Goal: Task Accomplishment & Management: Use online tool/utility

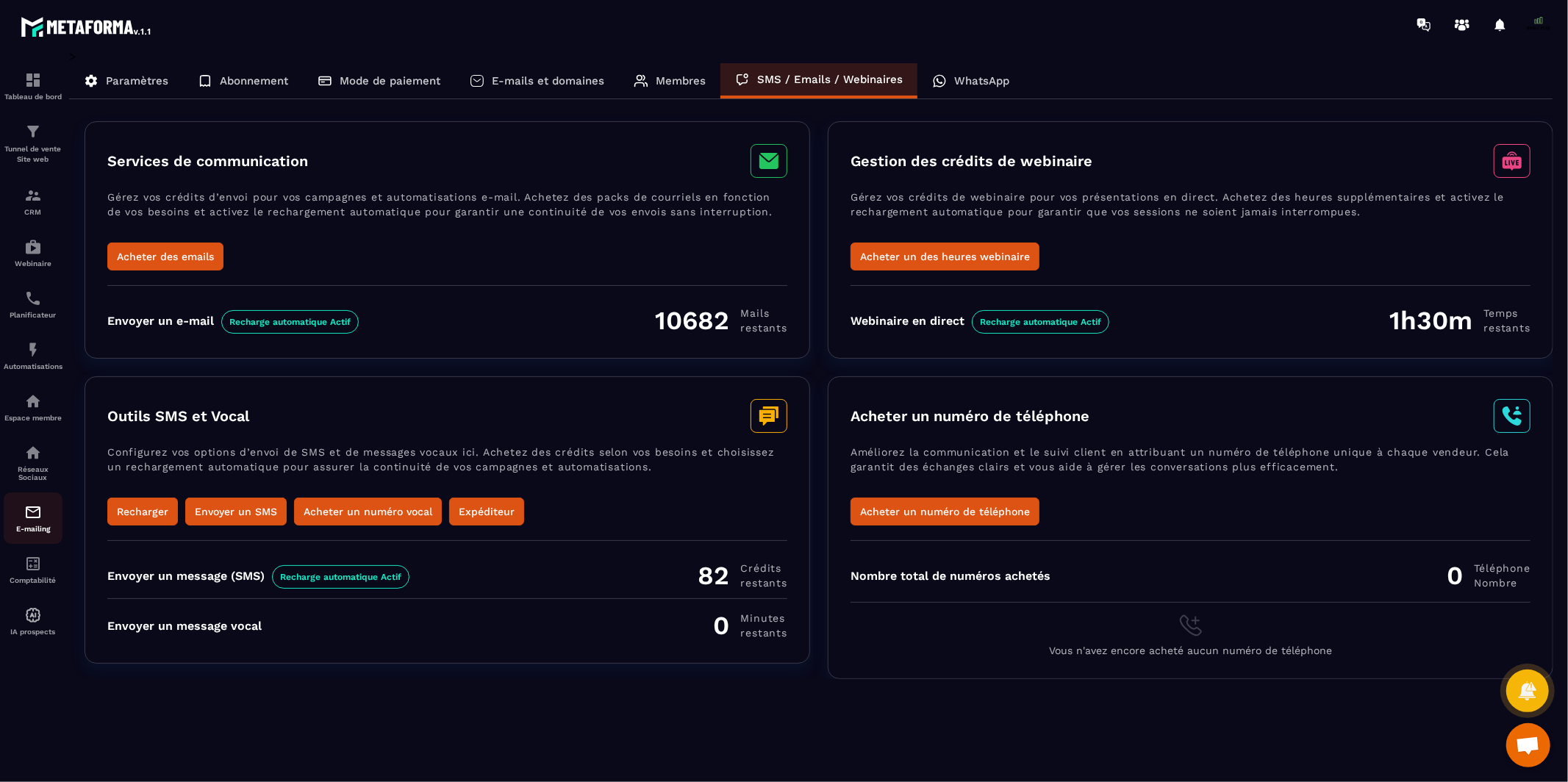
click at [38, 511] on img at bounding box center [33, 512] width 18 height 18
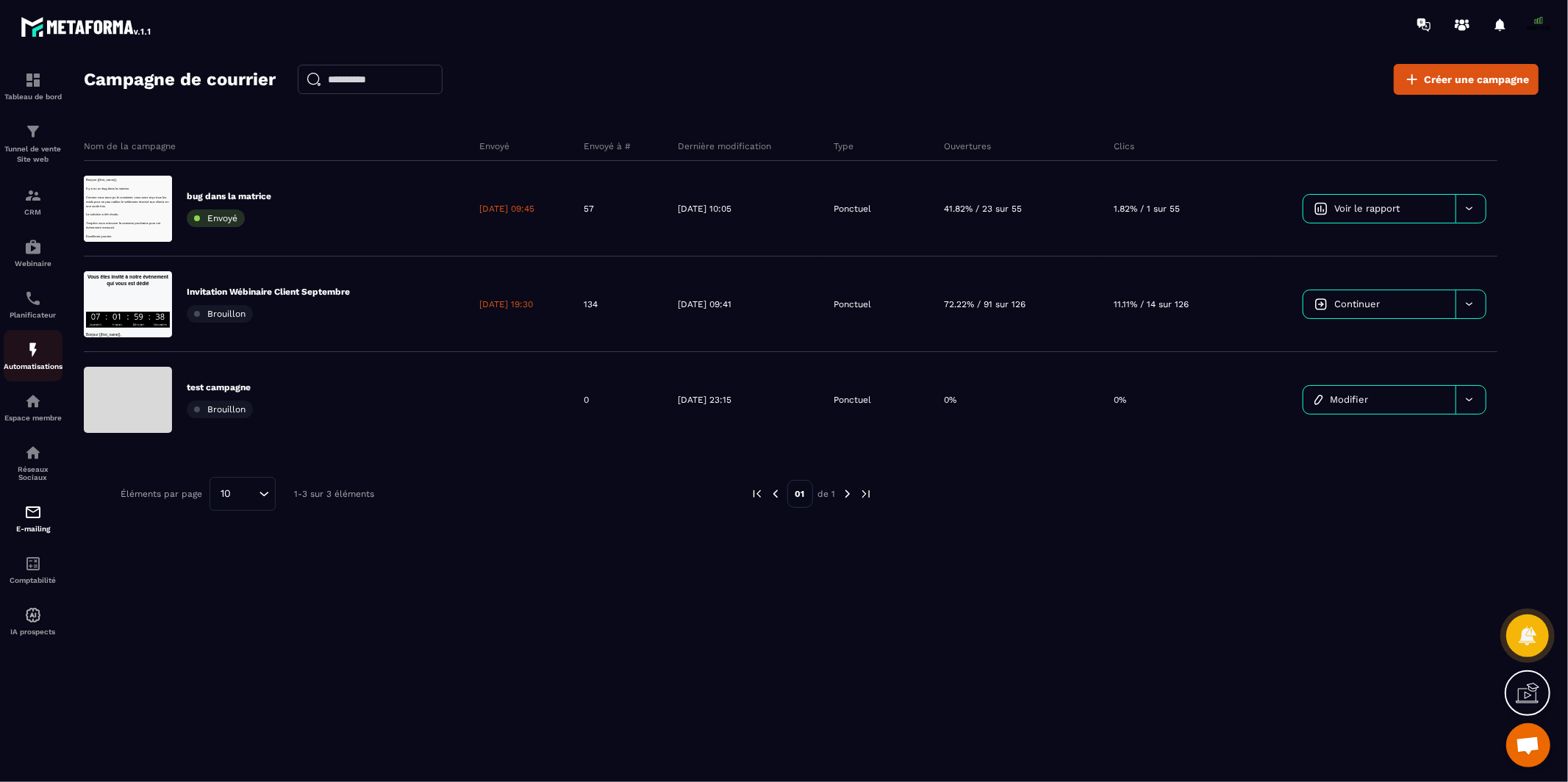
click at [31, 349] on img at bounding box center [33, 350] width 18 height 18
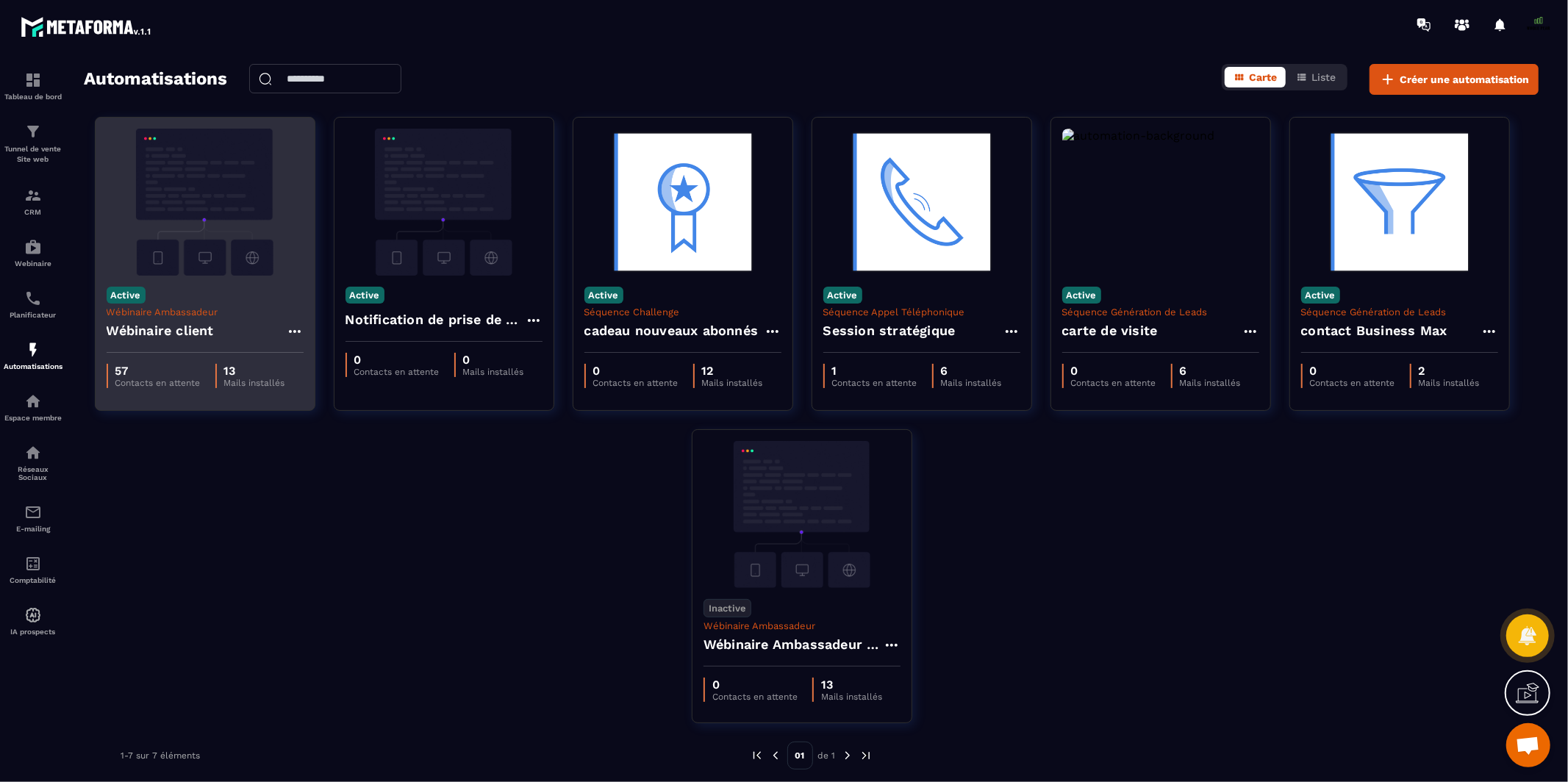
click at [227, 250] on img at bounding box center [205, 203] width 197 height 147
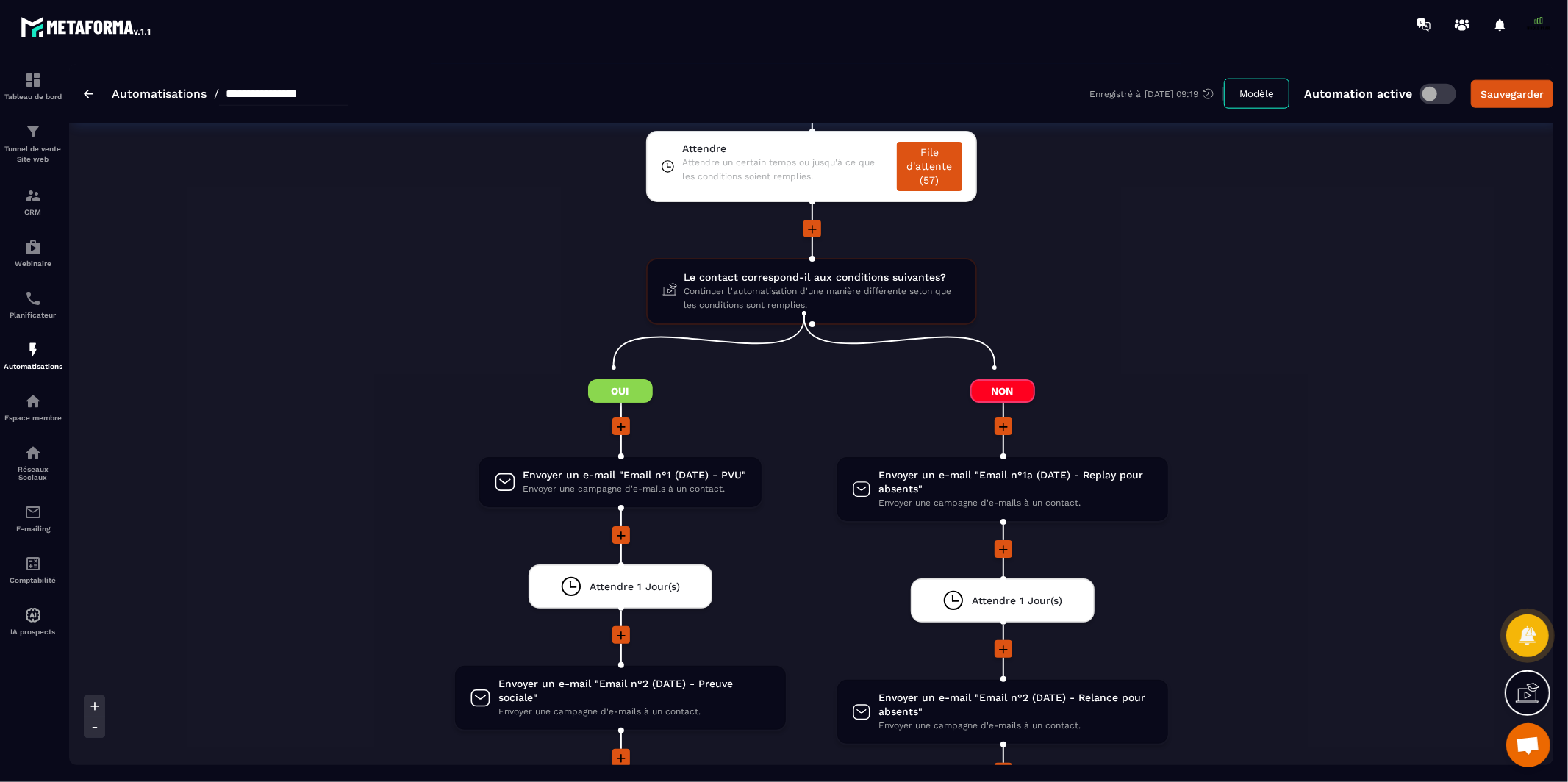
scroll to position [1576, 0]
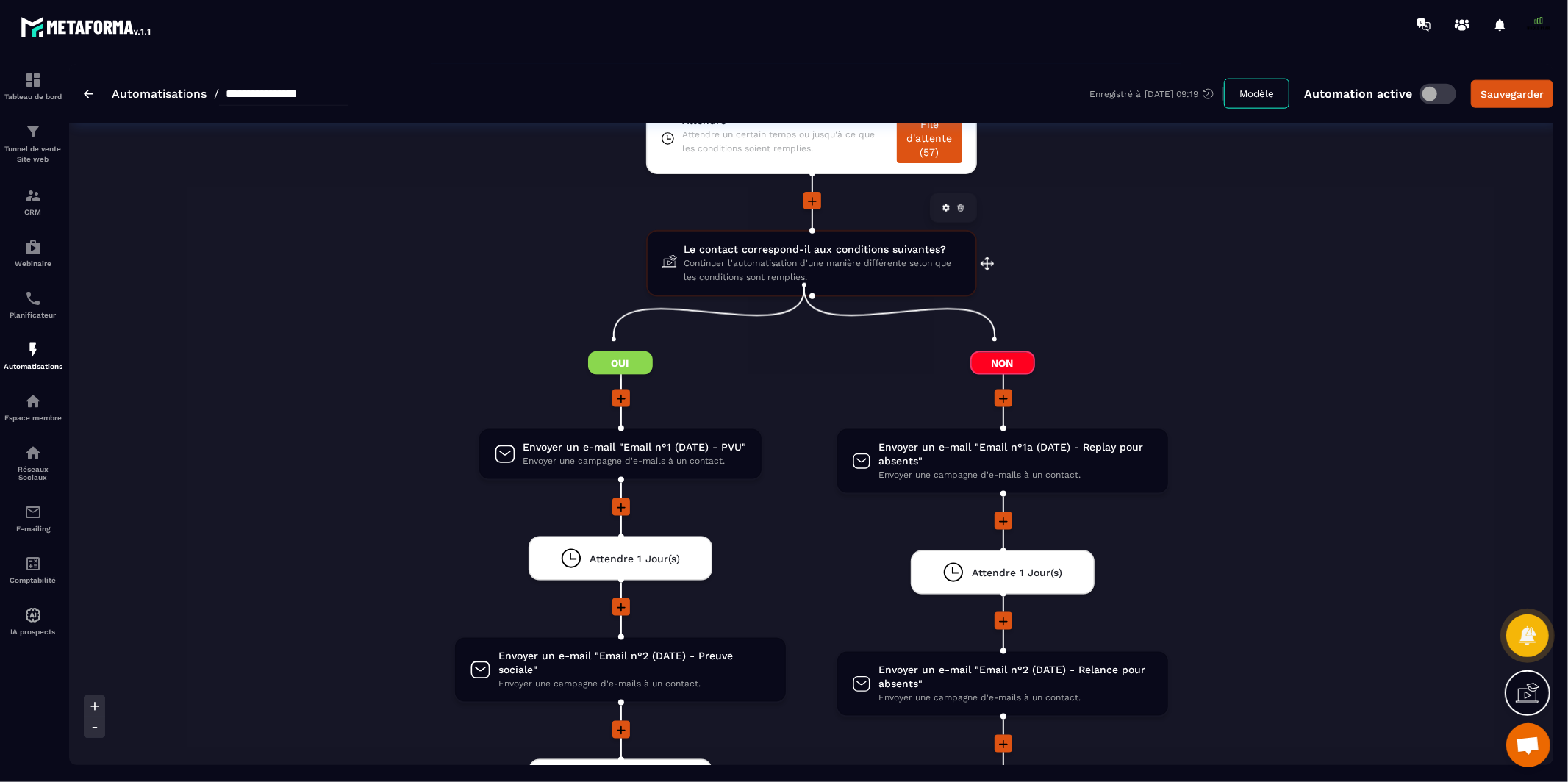
click at [825, 257] on span "Continuer l'automatisation d'une manière différente selon que les conditions so…" at bounding box center [822, 271] width 276 height 28
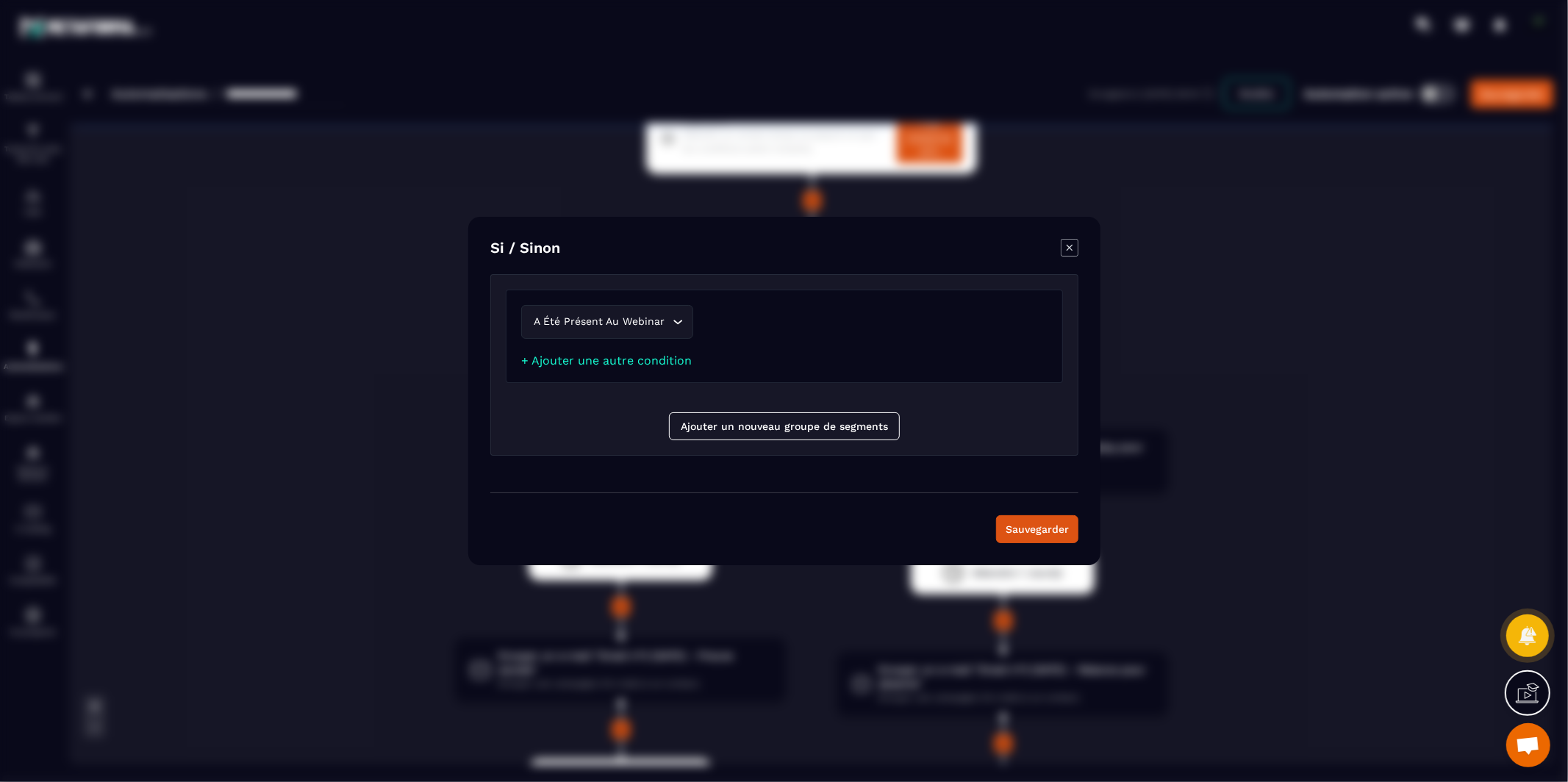
click at [1072, 248] on icon "Modal window" at bounding box center [1069, 248] width 18 height 18
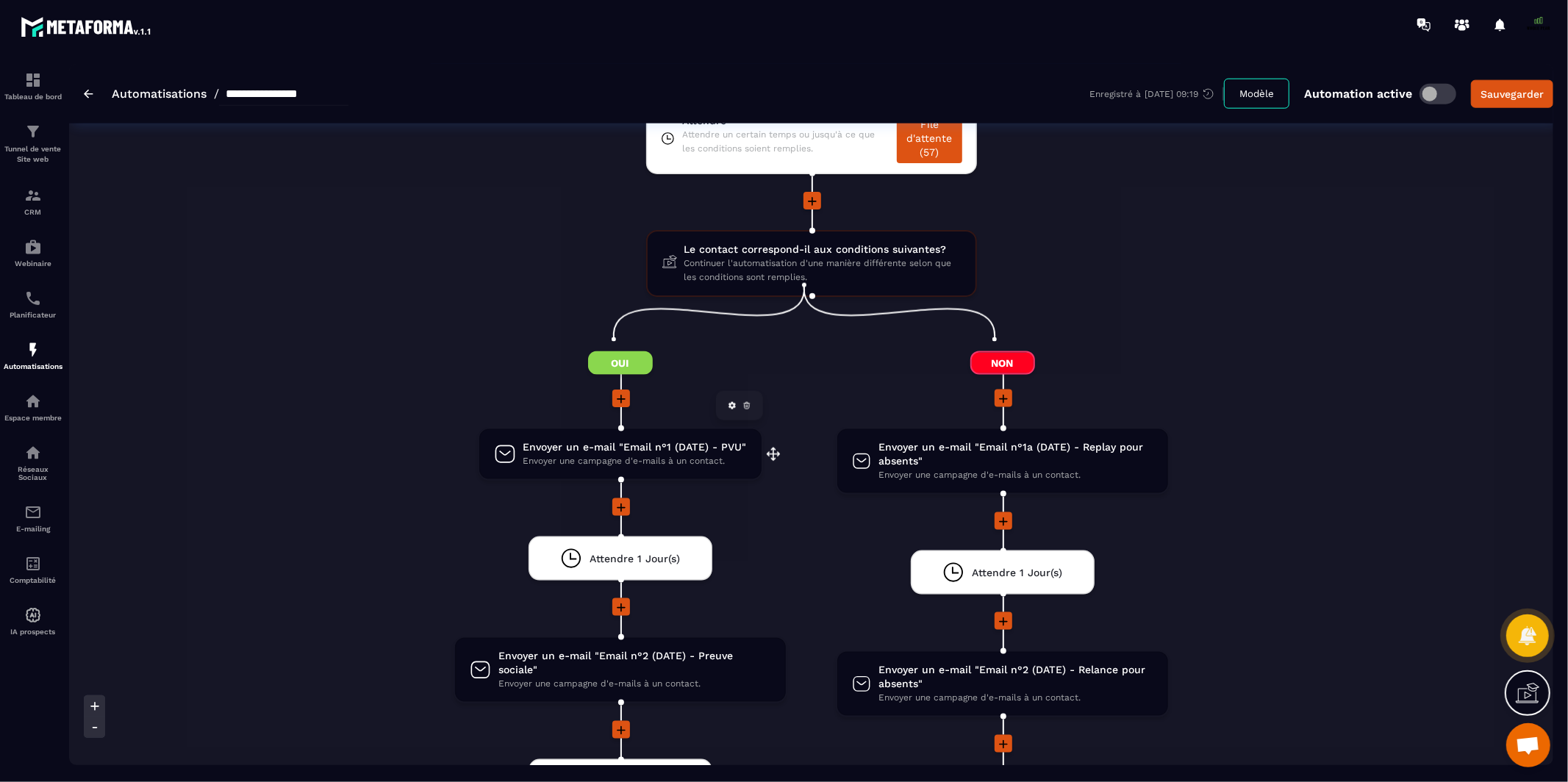
click at [617, 455] on span "Envoyer une campagne d'e-mails à un contact." at bounding box center [635, 461] width 223 height 14
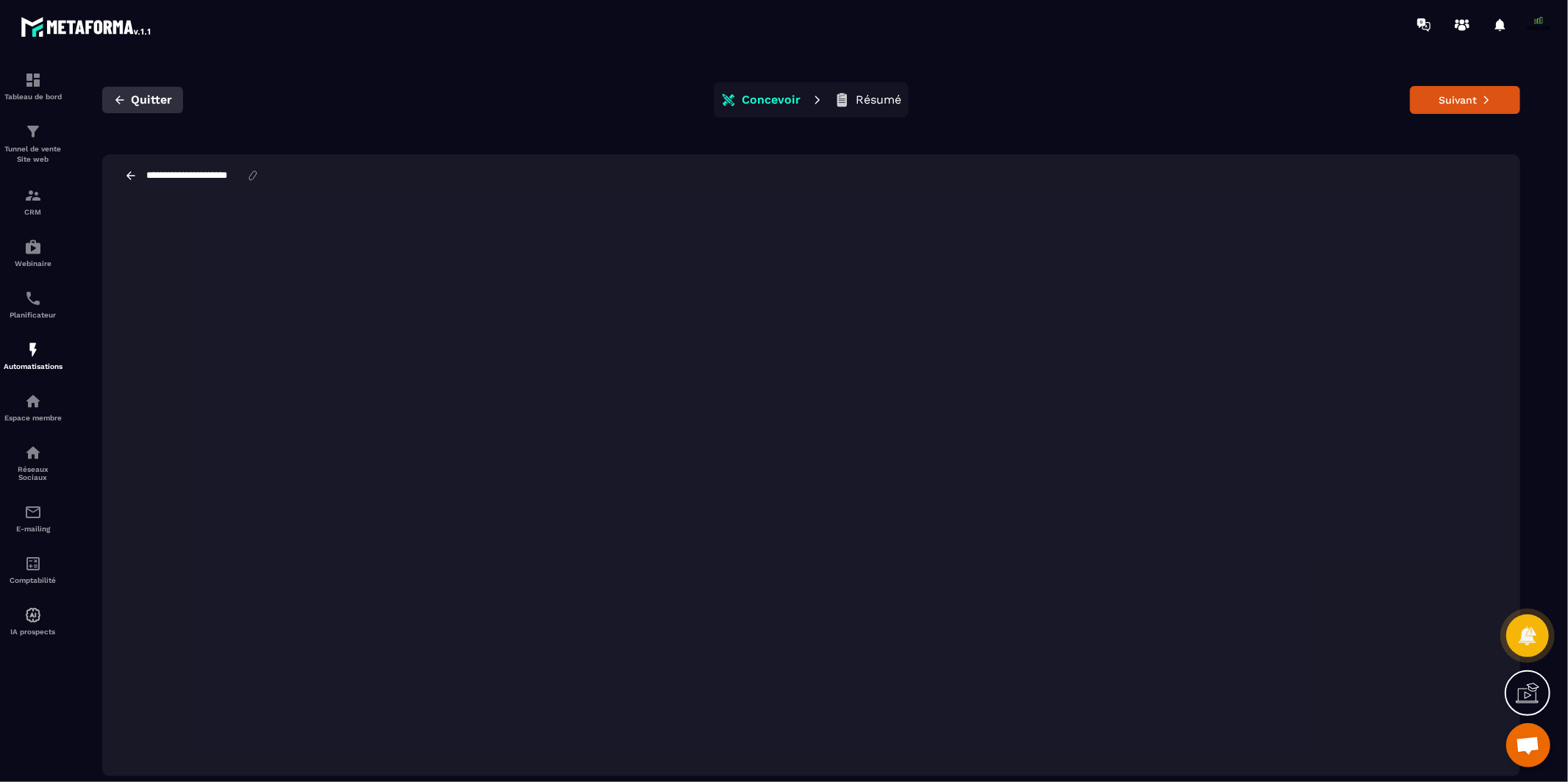
click at [130, 102] on button "Quitter" at bounding box center [142, 99] width 81 height 26
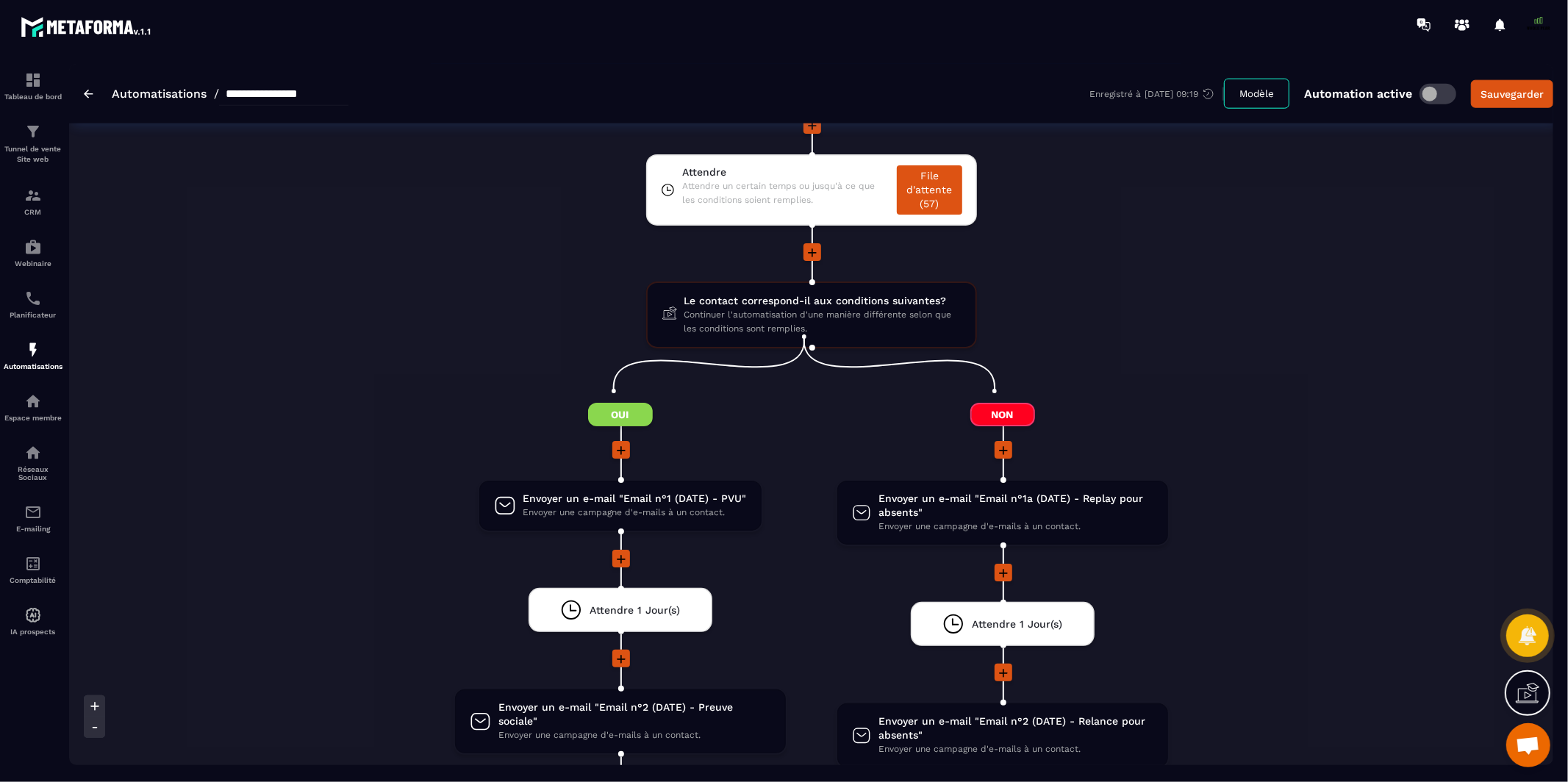
scroll to position [1552, 0]
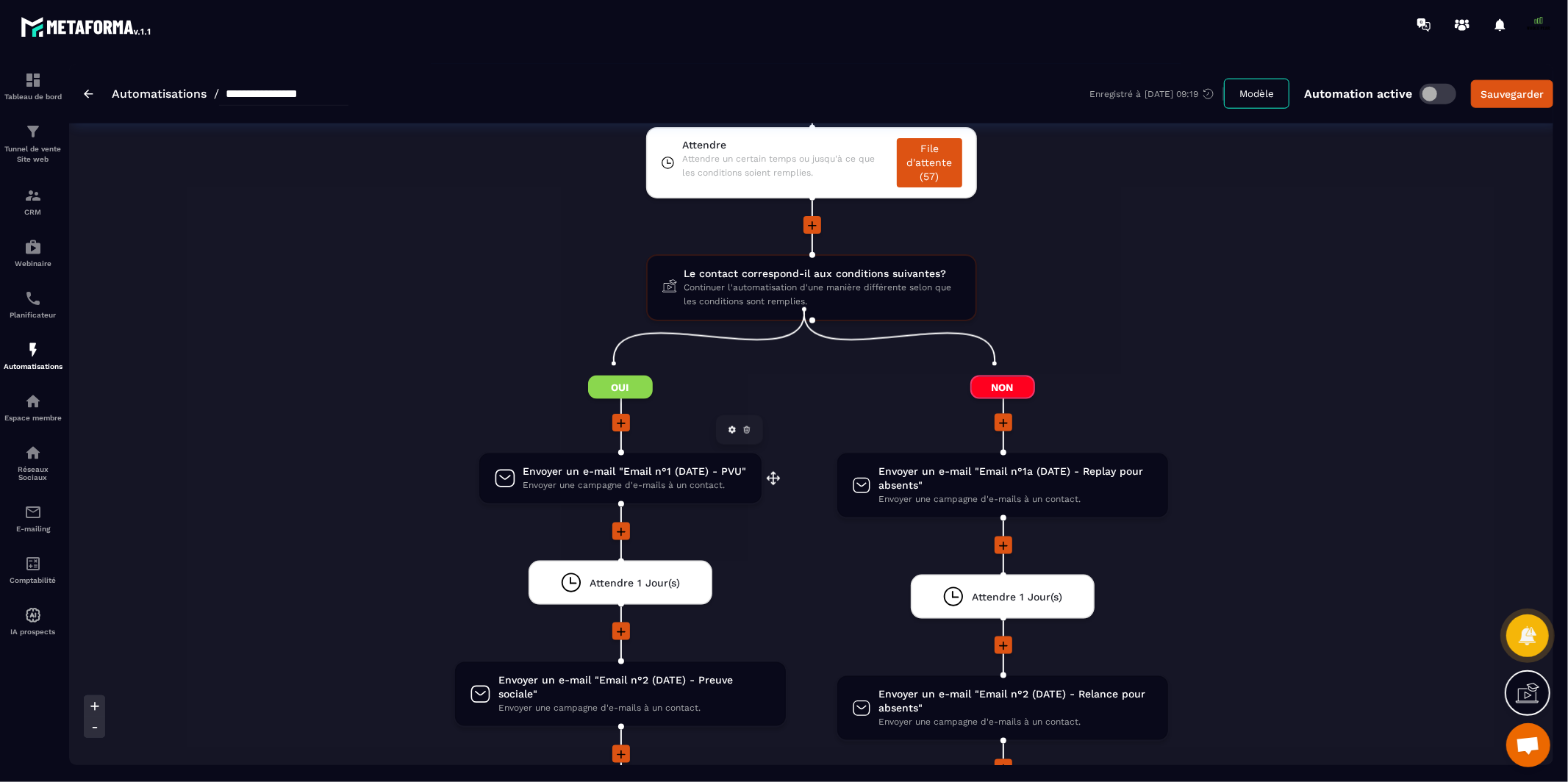
click at [636, 464] on span "Envoyer un e-mail "Email n°1 (DATE) - PVU"" at bounding box center [635, 471] width 223 height 14
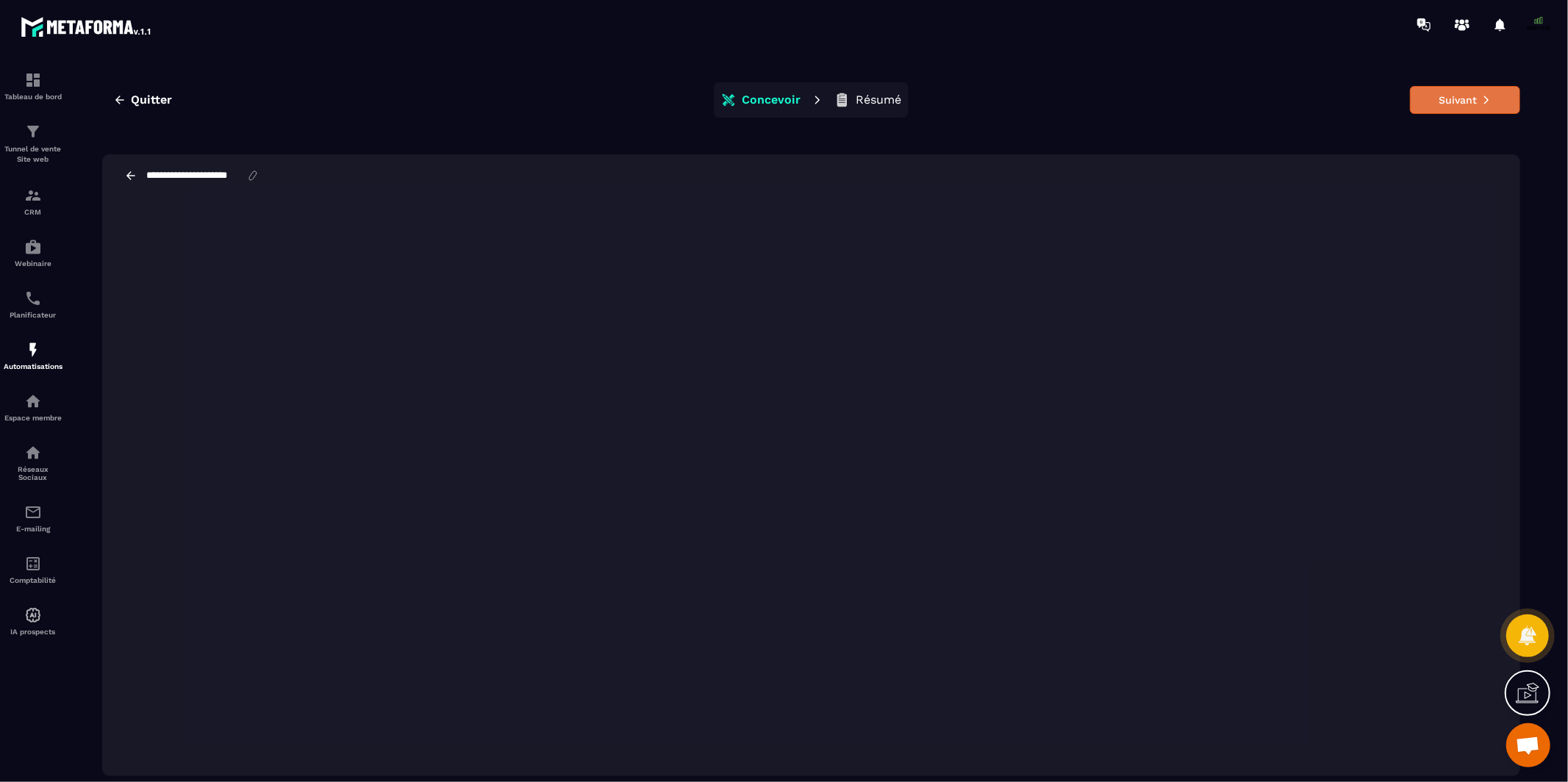
click at [1490, 98] on icon at bounding box center [1486, 99] width 10 height 10
click at [1435, 105] on button "Suivant" at bounding box center [1466, 99] width 110 height 28
click at [1468, 103] on button "Suivant" at bounding box center [1466, 99] width 110 height 28
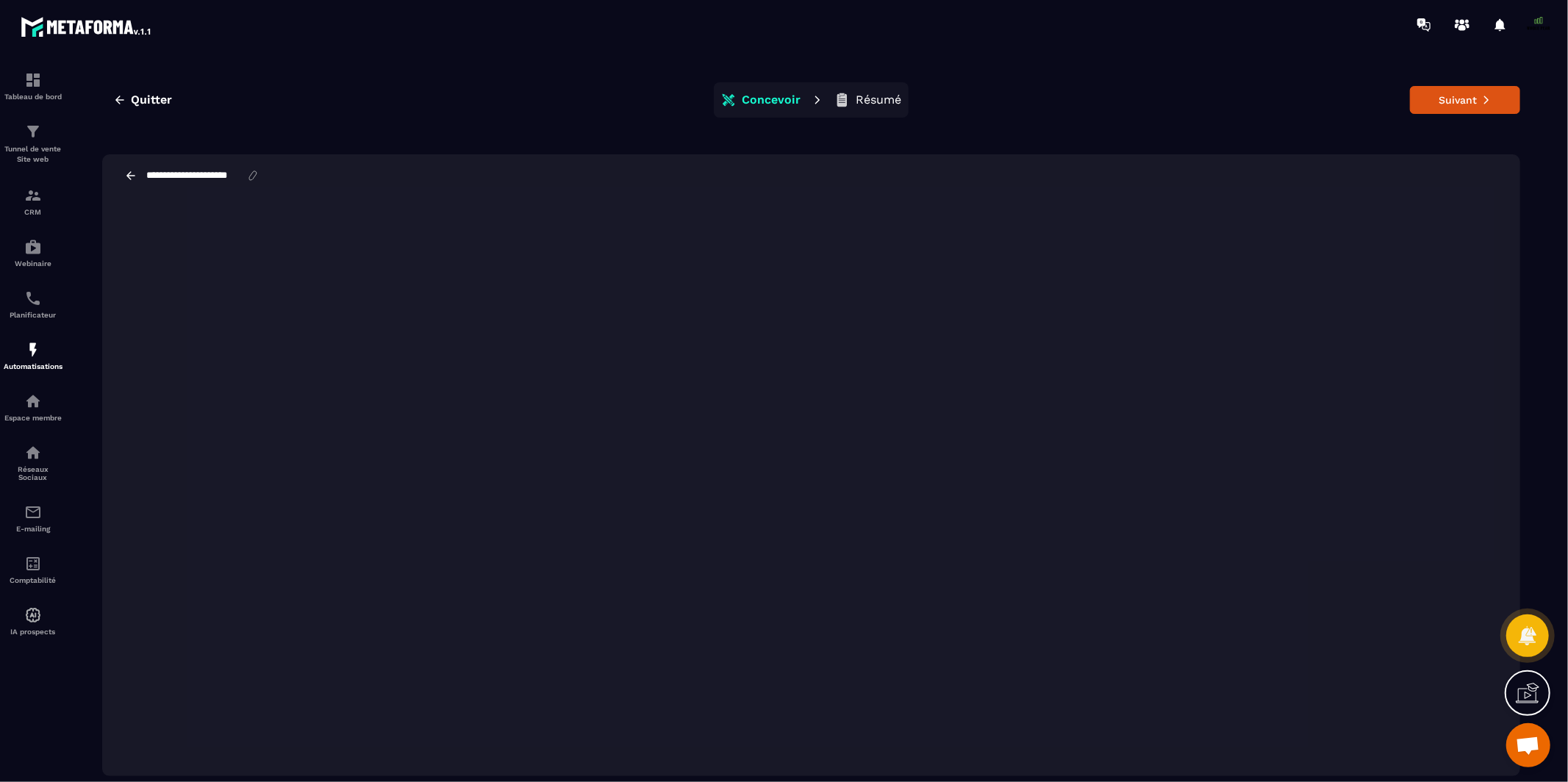
click at [861, 104] on p "Résumé" at bounding box center [878, 100] width 46 height 14
click at [129, 176] on icon at bounding box center [130, 175] width 14 height 14
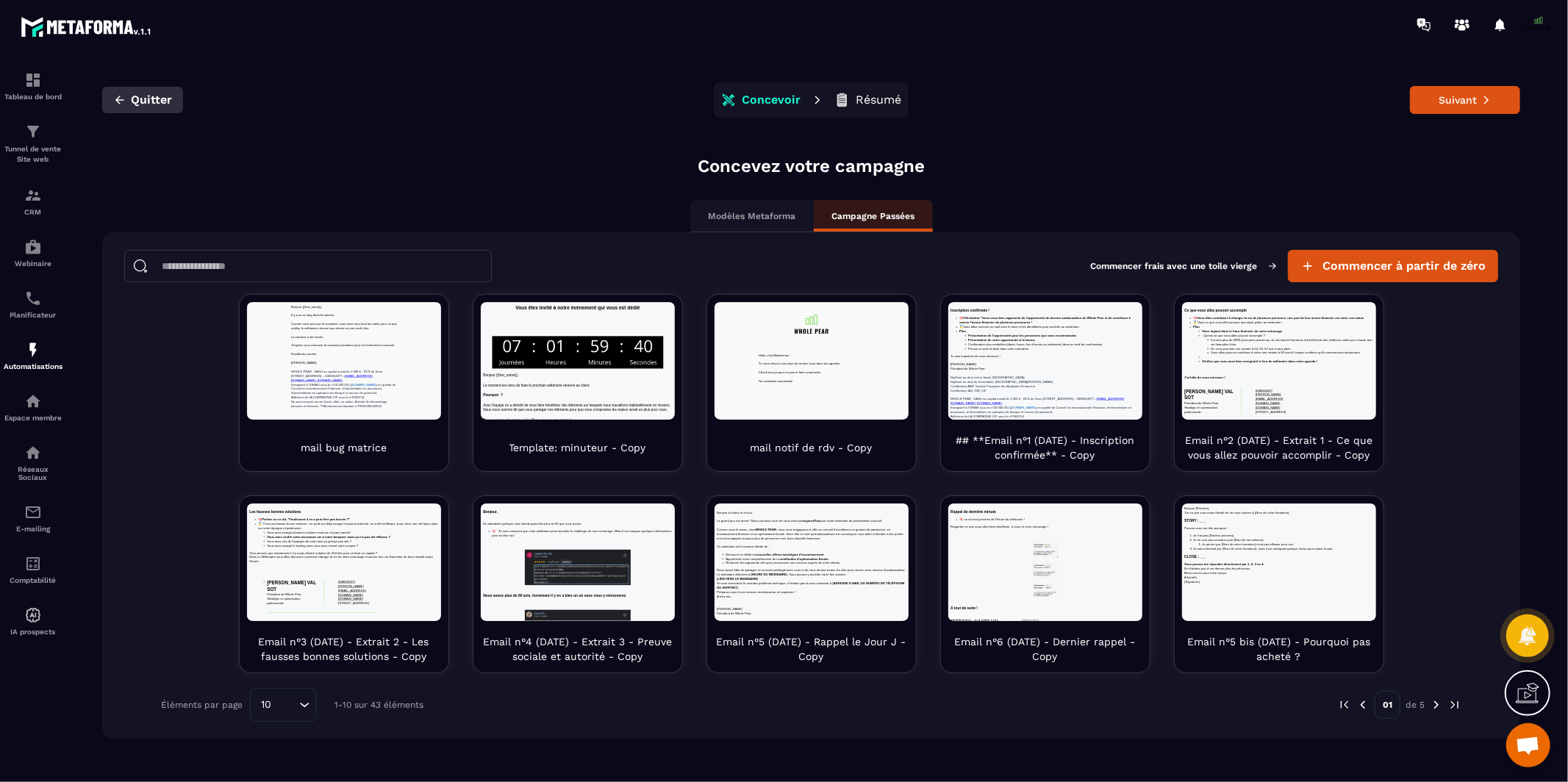
click at [118, 98] on icon "button" at bounding box center [119, 100] width 14 height 14
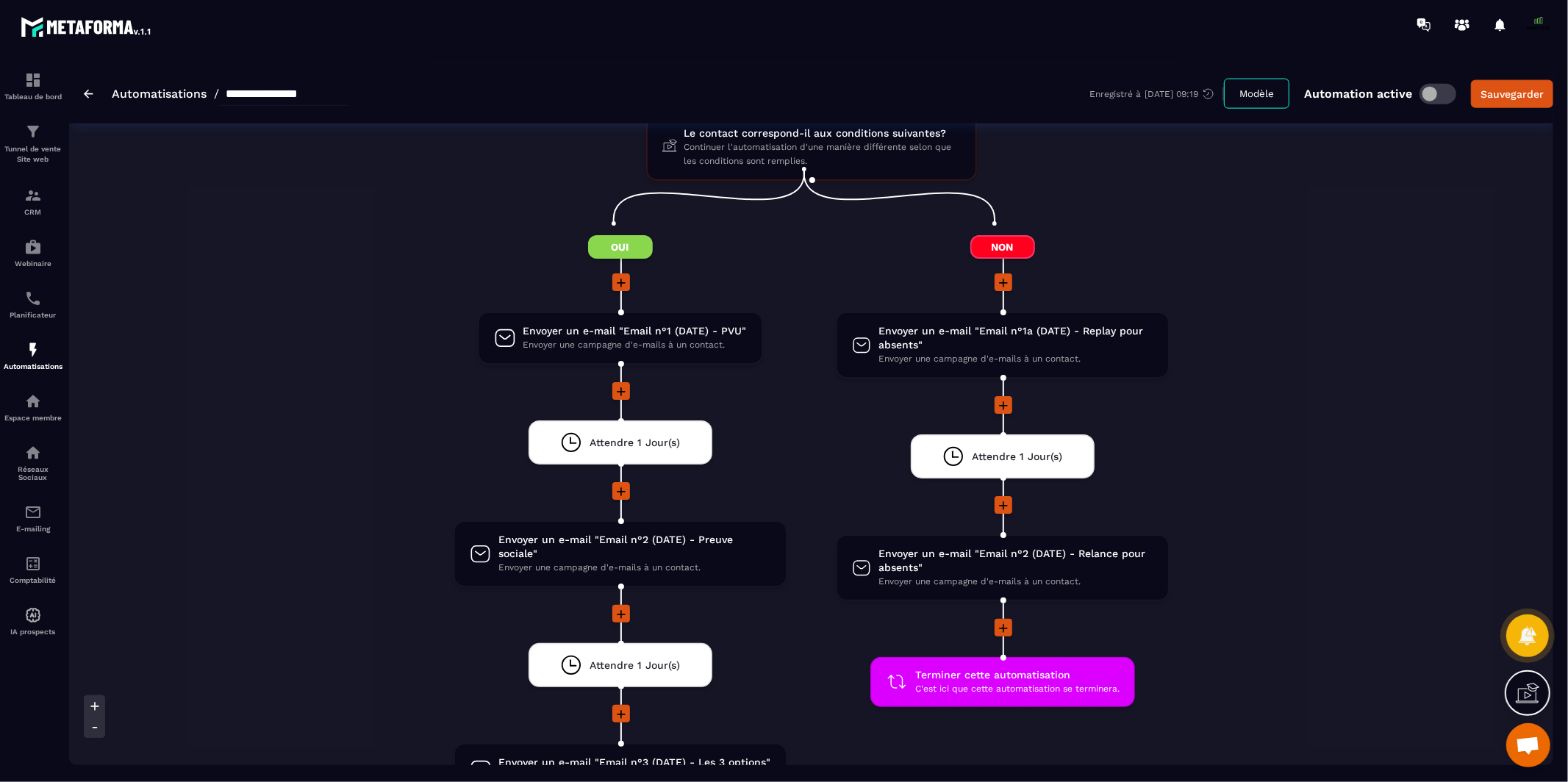
scroll to position [1737, 0]
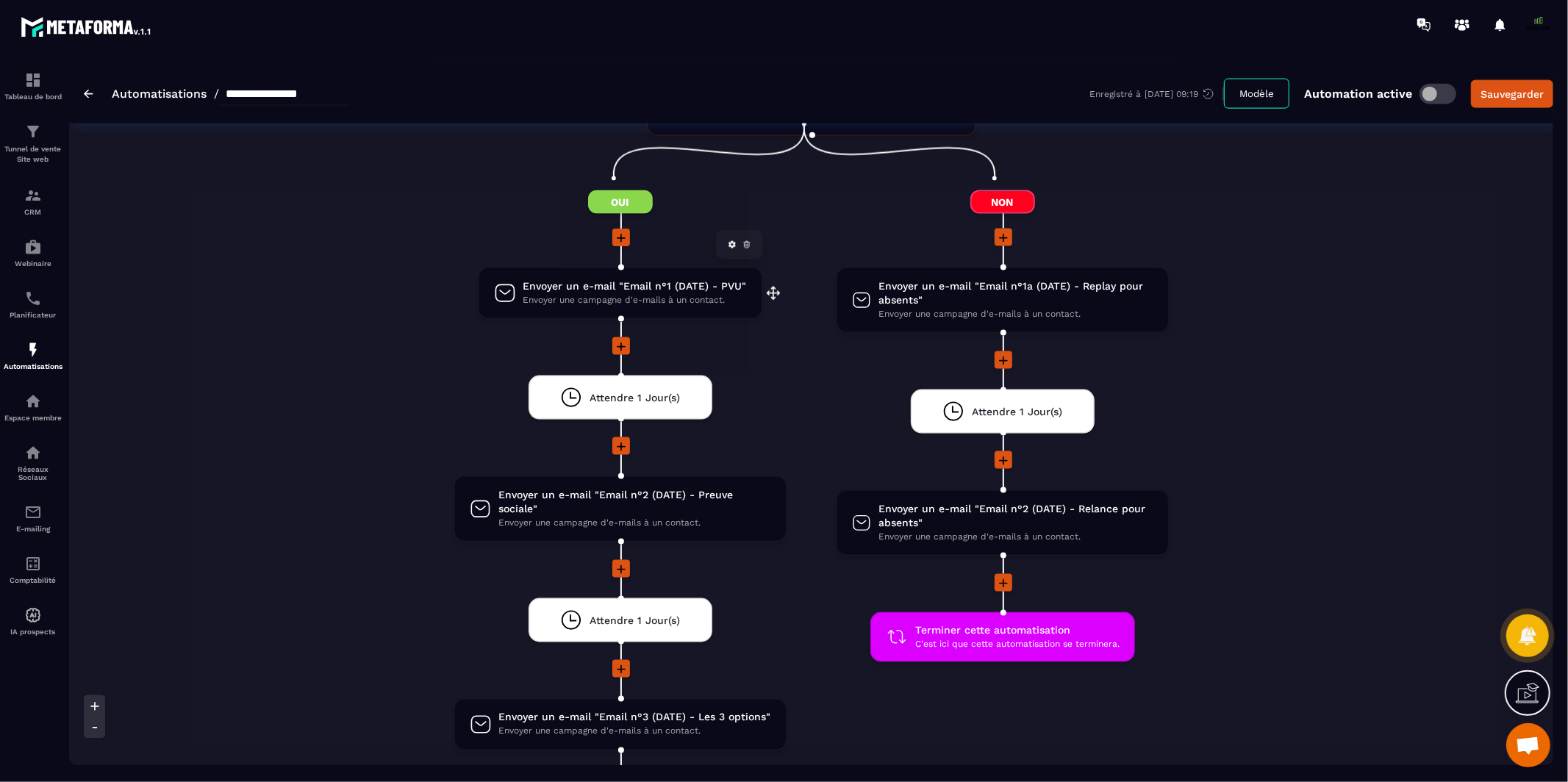
click at [624, 293] on span "Envoyer une campagne d'e-mails à un contact." at bounding box center [635, 299] width 223 height 14
